Goal: Task Accomplishment & Management: Complete application form

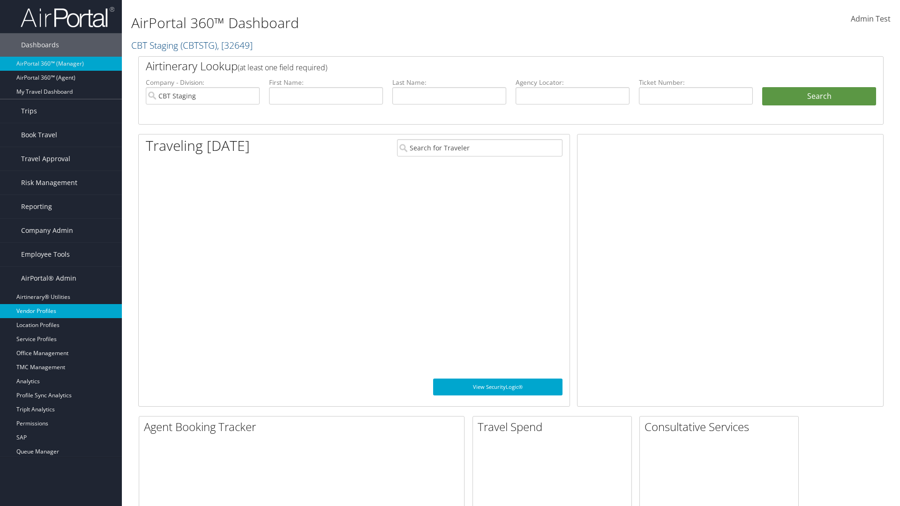
click at [61, 311] on link "Vendor Profiles" at bounding box center [61, 311] width 122 height 14
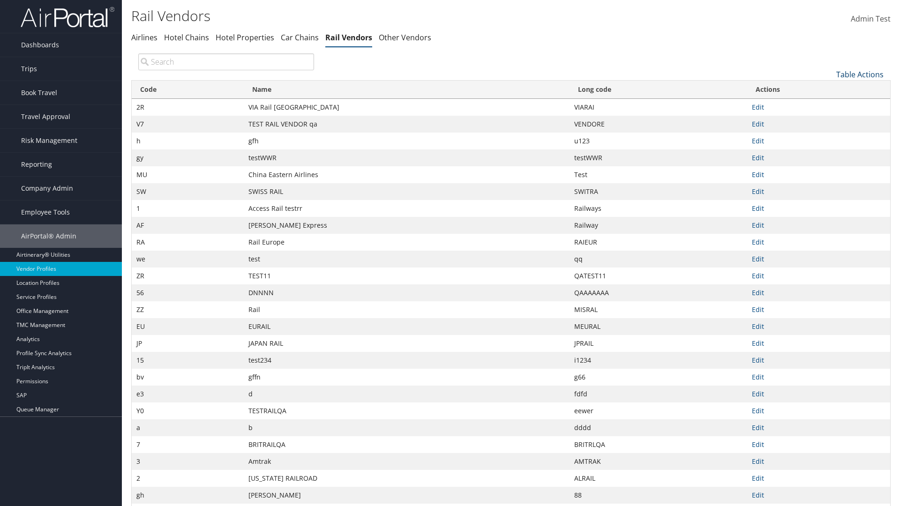
click at [860, 74] on link "Table Actions" at bounding box center [859, 74] width 47 height 10
click at [828, 89] on link "New Record" at bounding box center [828, 89] width 123 height 16
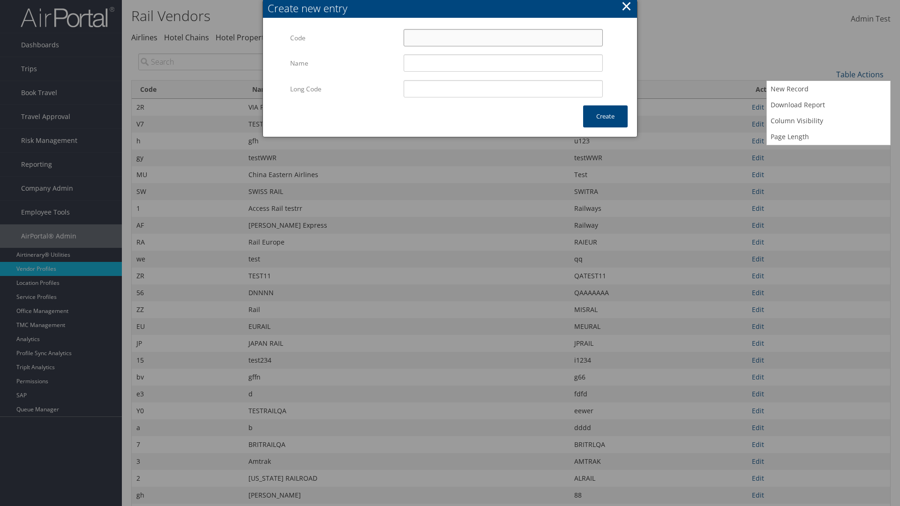
click at [503, 37] on input "Code" at bounding box center [503, 37] width 199 height 17
type input "%#"
type input "Uniways"
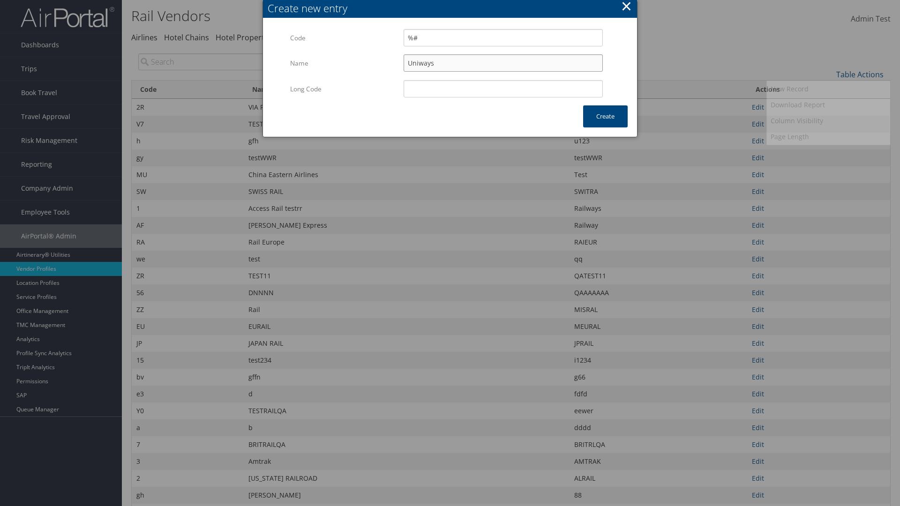
click at [503, 63] on input "Uniways" at bounding box center [503, 62] width 199 height 17
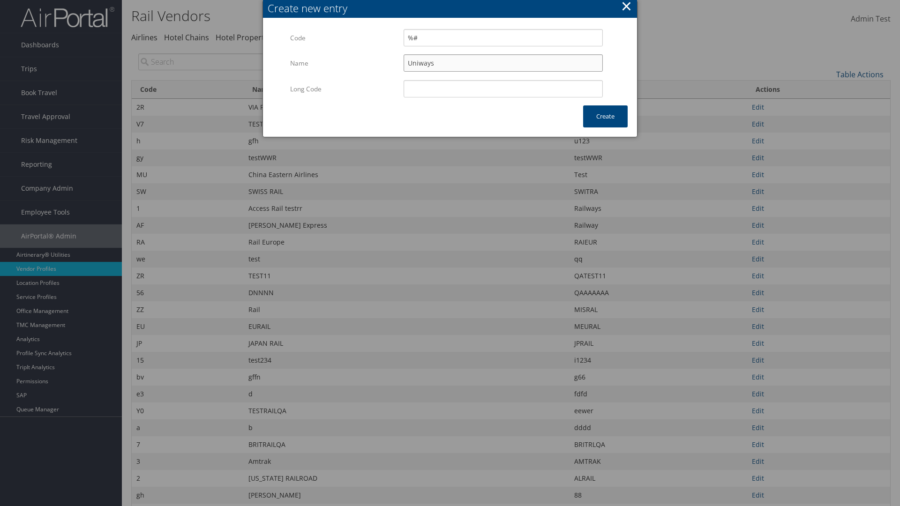
type input "%#"
type input "Uniways"
click at [605, 116] on button "Create" at bounding box center [605, 116] width 45 height 22
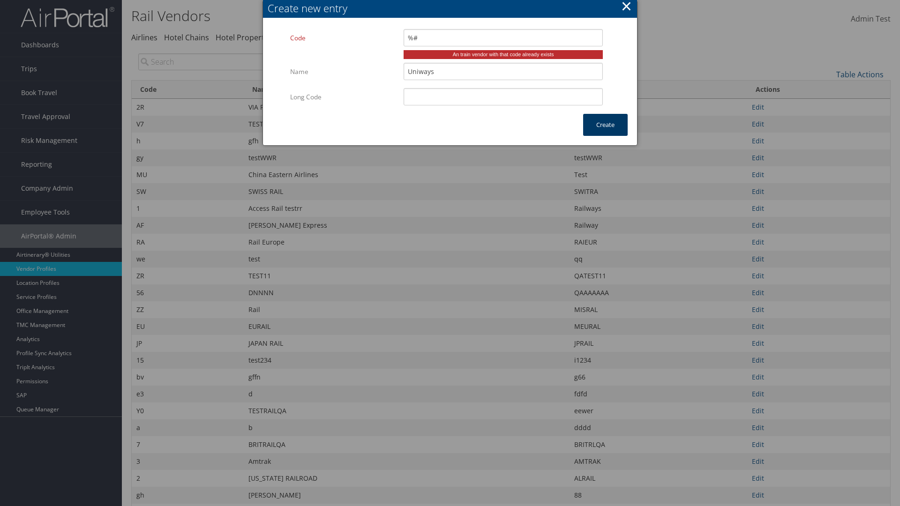
type input "Uniways"
